Goal: Communication & Community: Share content

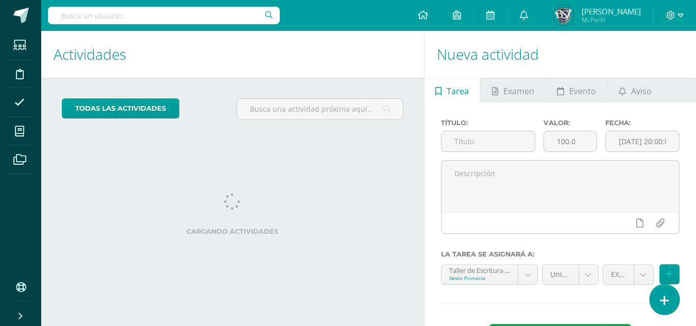
click at [662, 292] on link at bounding box center [664, 299] width 29 height 30
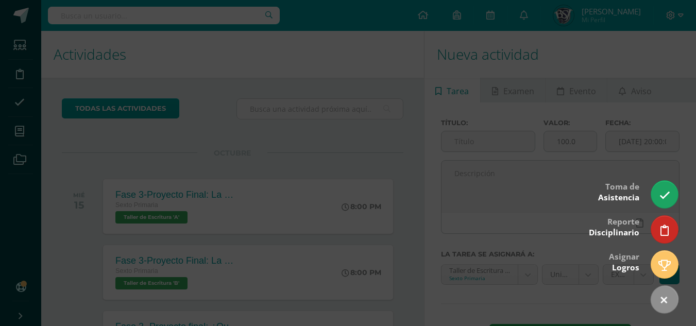
click at [651, 124] on div at bounding box center [348, 163] width 696 height 326
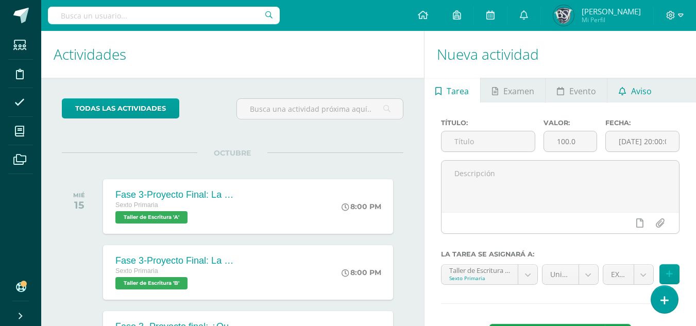
click at [634, 88] on span "Aviso" at bounding box center [641, 91] width 21 height 25
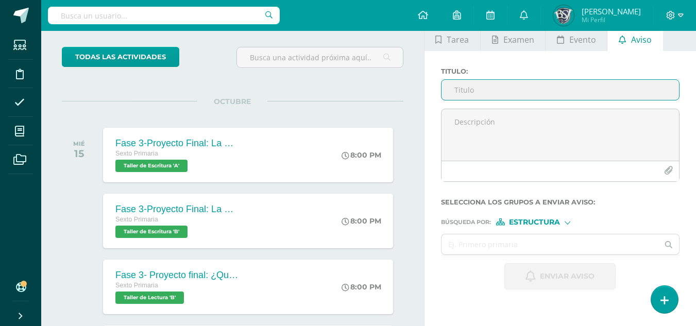
scroll to position [103, 0]
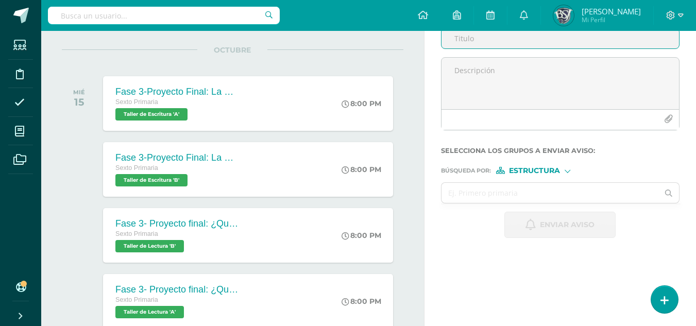
click at [565, 168] on div "Estructura" at bounding box center [534, 170] width 77 height 7
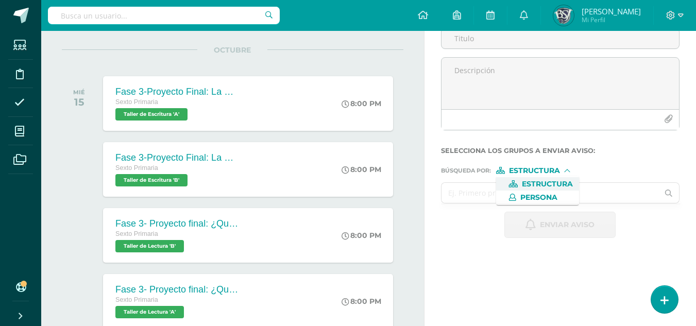
click at [603, 188] on input "text" at bounding box center [550, 193] width 217 height 20
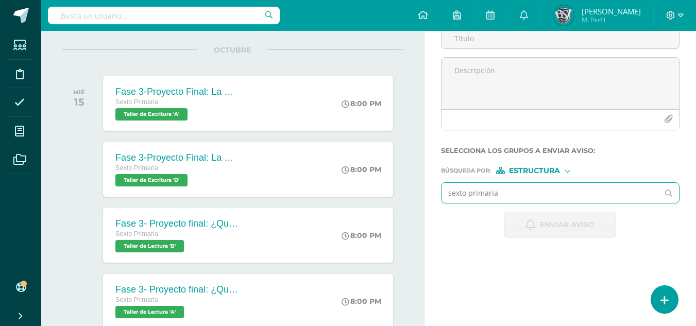
type input "sexto primaria a"
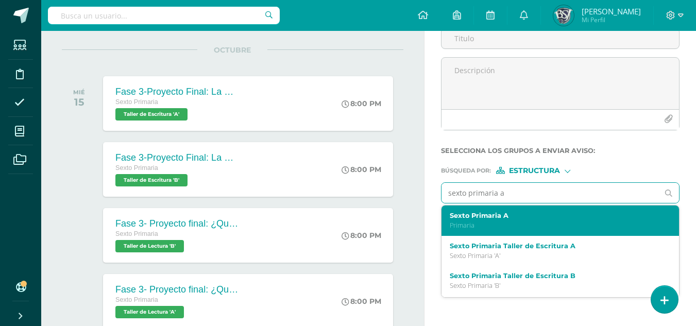
click at [533, 214] on label "Sexto Primaria A" at bounding box center [556, 216] width 212 height 8
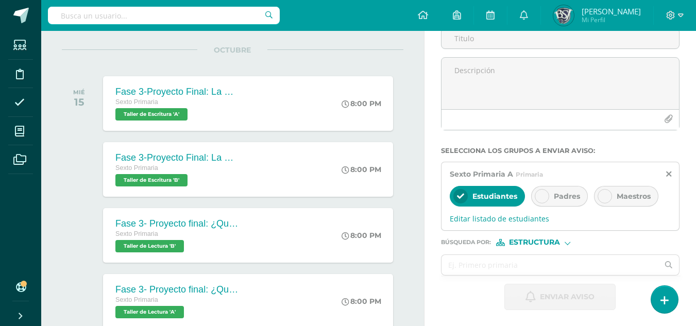
click at [551, 197] on div "Padres" at bounding box center [559, 196] width 57 height 21
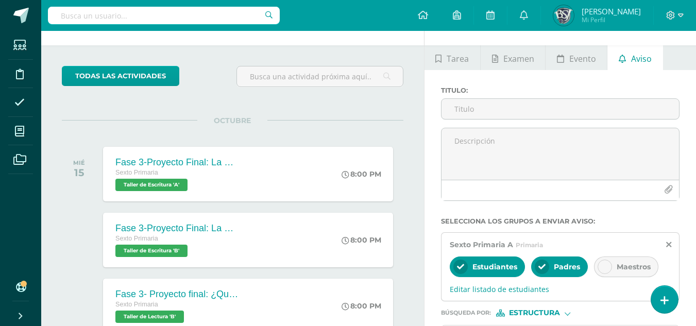
scroll to position [0, 0]
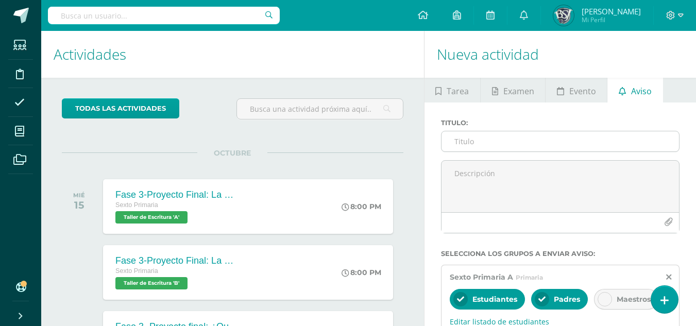
click at [524, 144] on input "Titulo :" at bounding box center [561, 141] width 238 height 20
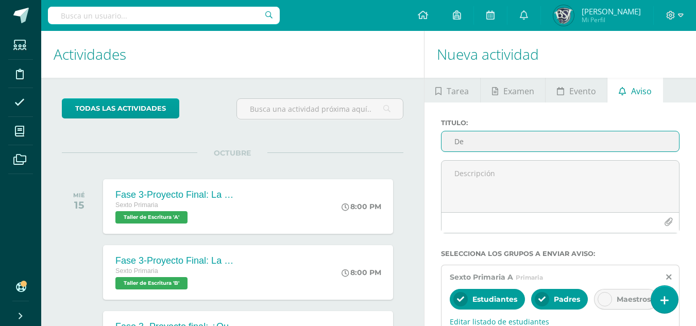
type input "D"
type input "DESPEDIDA"
click at [492, 155] on div "Titulo : DESPEDIDA" at bounding box center [560, 139] width 247 height 41
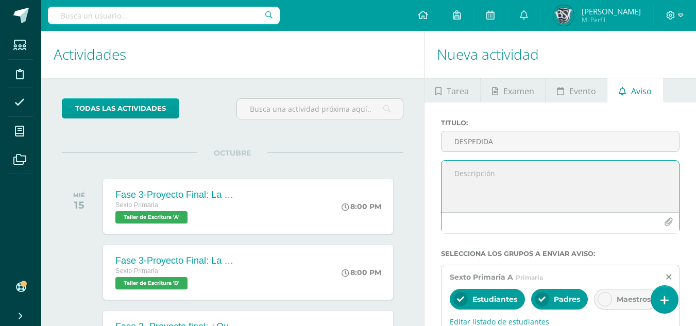
click at [497, 174] on textarea at bounding box center [561, 187] width 238 height 52
click at [500, 173] on textarea "Buena" at bounding box center [561, 187] width 238 height 52
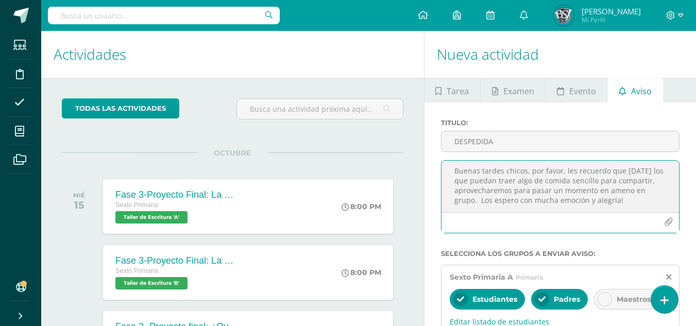
scroll to position [3, 0]
drag, startPoint x: 454, startPoint y: 171, endPoint x: 658, endPoint y: 214, distance: 208.7
click at [658, 214] on div "Buenas tardes chicos, por favor, les recuerdo que [DATE] los que puedan traer a…" at bounding box center [560, 196] width 239 height 73
paste textarea "¡Hola, chicos! Muy buenas tardes 😊 Solo quería recordarles que [DATE], quienes …"
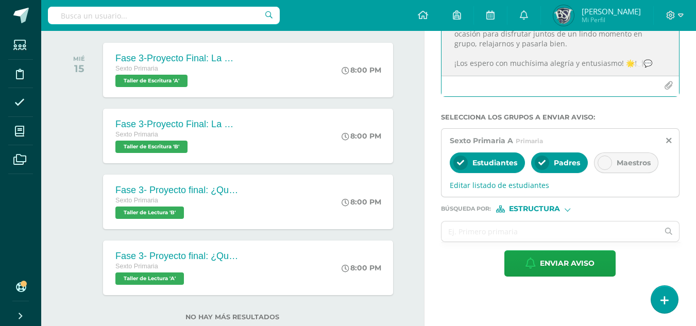
scroll to position [155, 0]
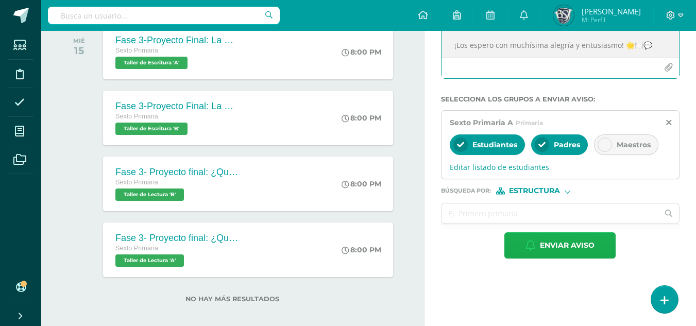
type textarea "¡Hola, chicos! Muy buenas tardes 😊 Solo quería recordarles que [DATE], quienes …"
click at [561, 244] on span "Enviar aviso" at bounding box center [567, 245] width 55 height 25
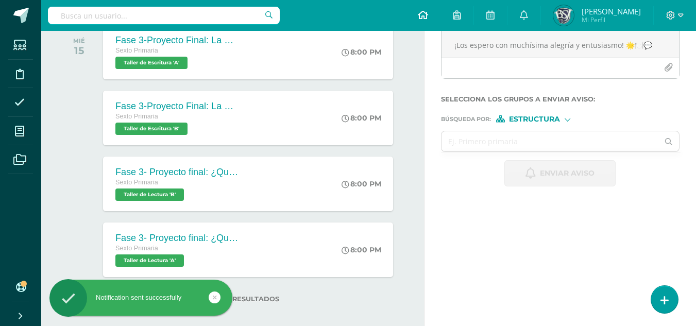
scroll to position [0, 0]
